Goal: Entertainment & Leisure: Consume media (video, audio)

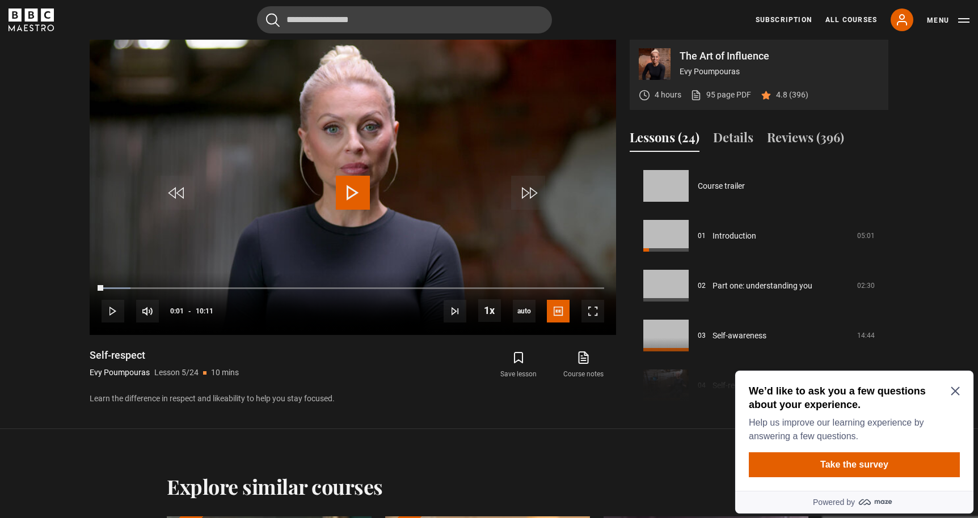
scroll to position [200, 0]
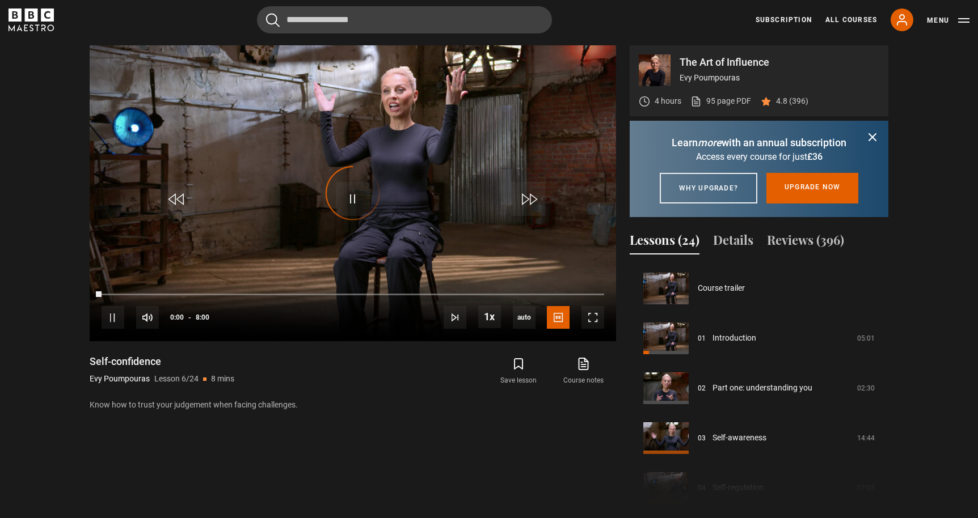
scroll to position [250, 0]
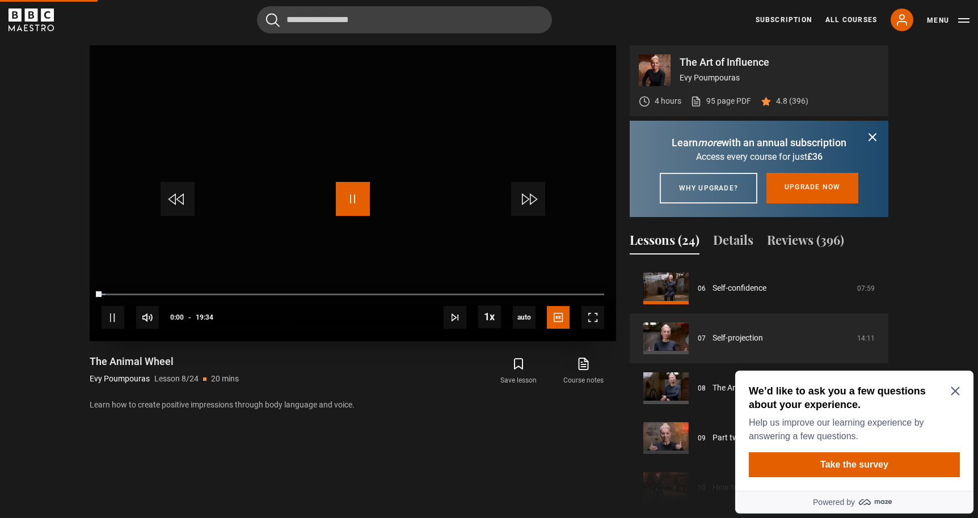
click at [352, 191] on span "Video Player" at bounding box center [353, 199] width 34 height 34
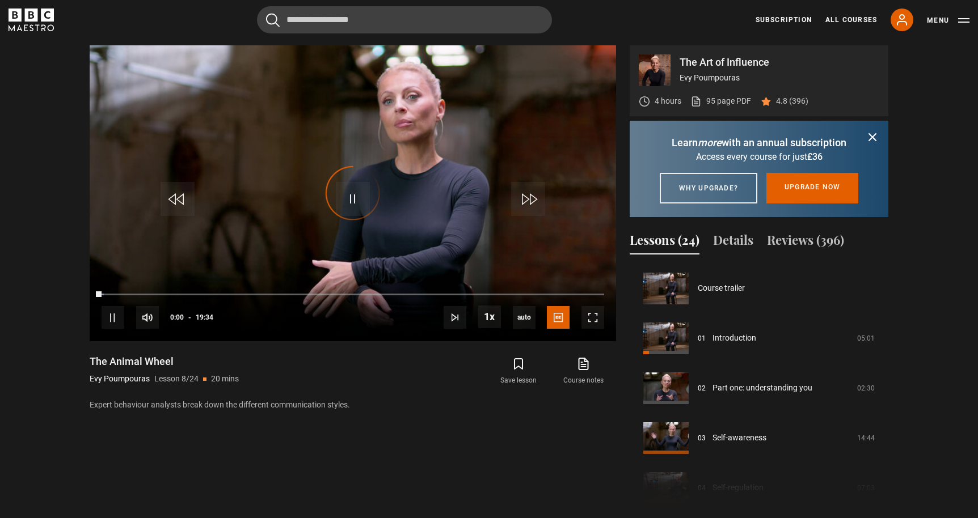
scroll to position [349, 0]
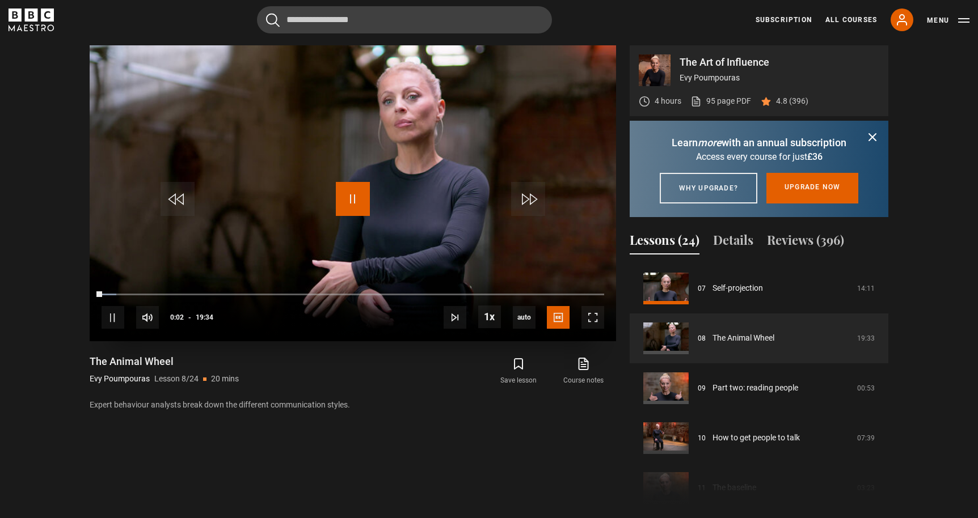
click at [353, 198] on span "Video Player" at bounding box center [353, 199] width 34 height 34
